Goal: Transaction & Acquisition: Purchase product/service

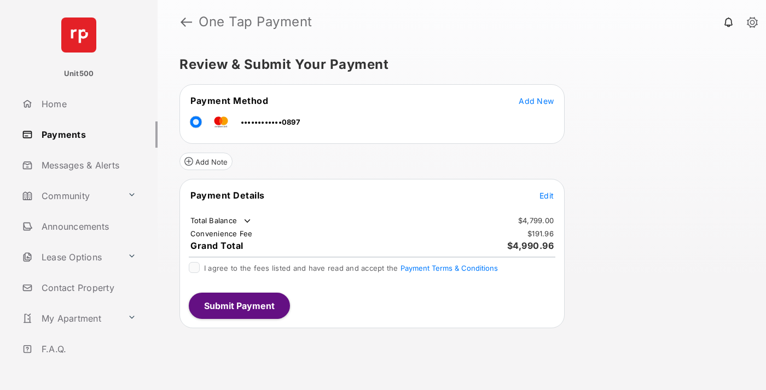
click at [547, 195] on span "Edit" at bounding box center [547, 195] width 14 height 9
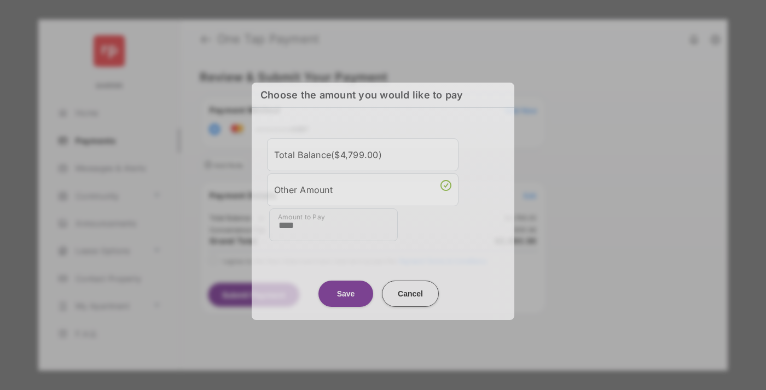
type input "****"
click at [346, 291] on button "Save" at bounding box center [346, 294] width 55 height 26
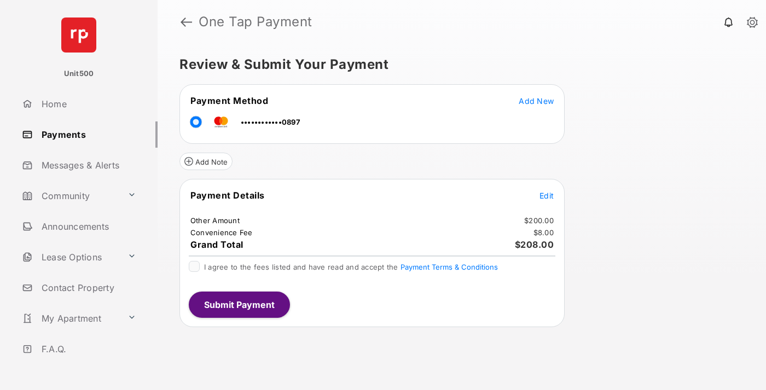
click at [239, 304] on button "Submit Payment" at bounding box center [239, 305] width 101 height 26
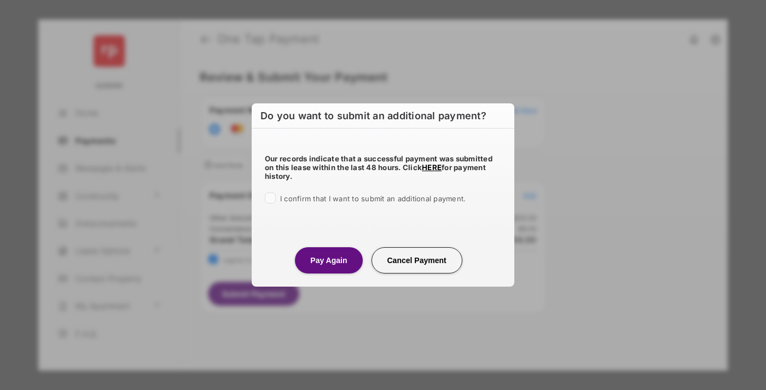
click at [328, 260] on button "Pay Again" at bounding box center [328, 260] width 67 height 26
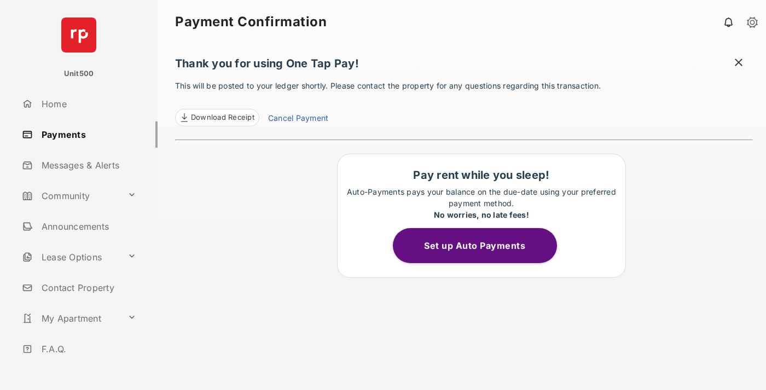
click at [217, 118] on span "Download Receipt" at bounding box center [222, 117] width 63 height 11
click at [739, 63] on span at bounding box center [738, 64] width 11 height 14
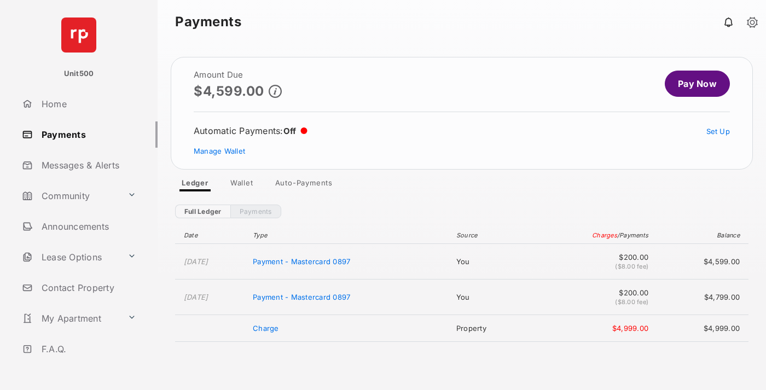
click at [219, 151] on link "Manage Wallet" at bounding box center [219, 151] width 51 height 9
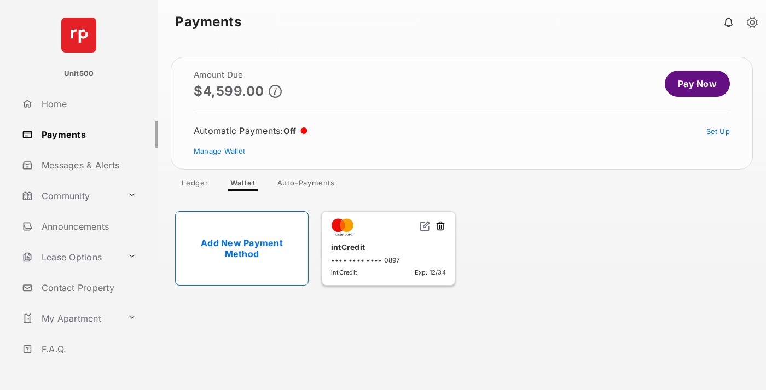
click at [441, 227] on button at bounding box center [440, 227] width 11 height 13
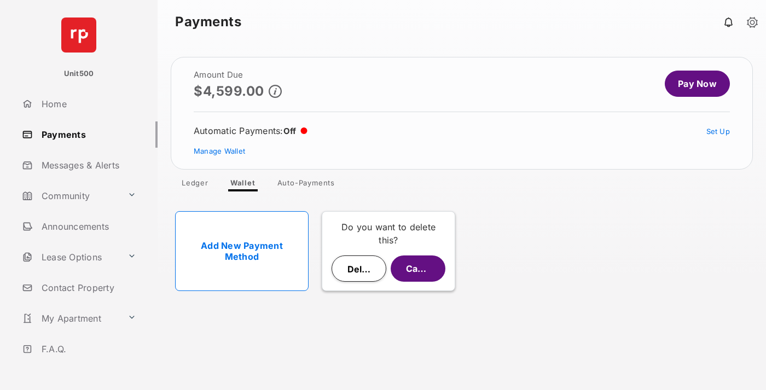
click at [359, 269] on button "Delete" at bounding box center [359, 269] width 55 height 26
